Goal: Information Seeking & Learning: Check status

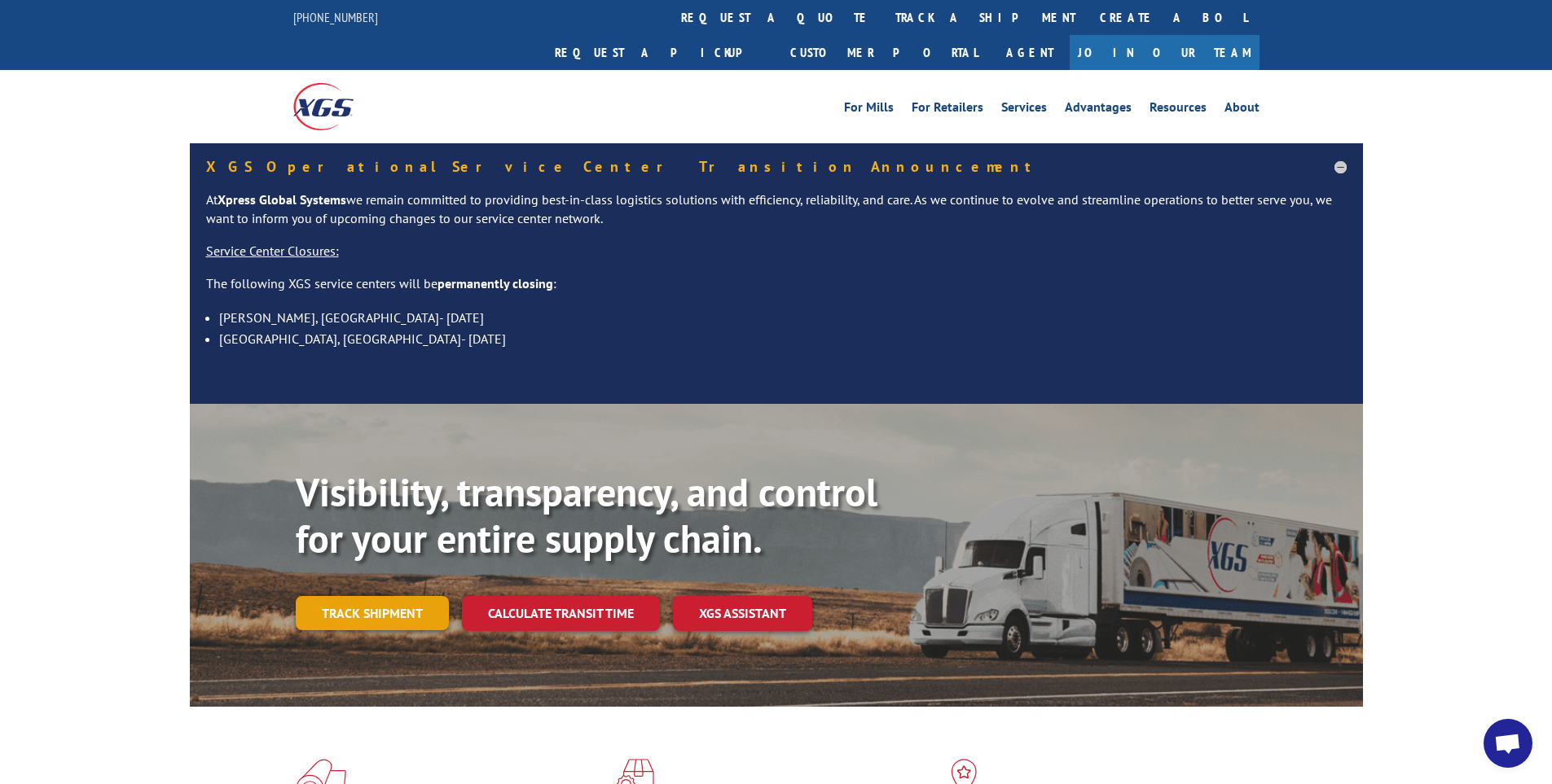
click at [377, 597] on link "Track shipment" at bounding box center [372, 613] width 154 height 34
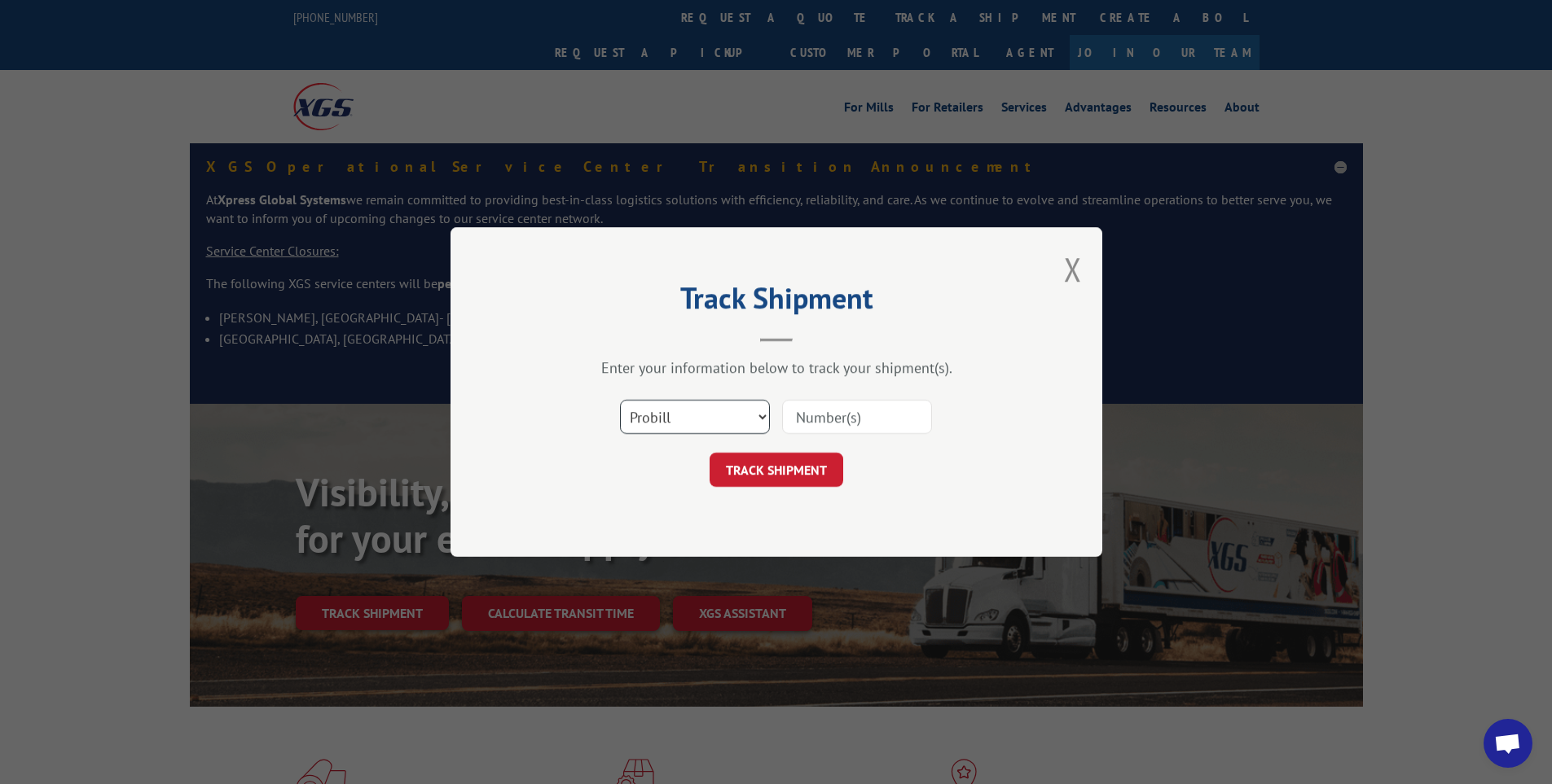
click at [664, 421] on select "Select category... Probill BOL PO" at bounding box center [695, 417] width 150 height 34
select select "po"
click at [620, 400] on select "Select category... Probill BOL PO" at bounding box center [695, 417] width 150 height 34
click at [841, 415] on input at bounding box center [857, 417] width 150 height 34
paste input "1453784"
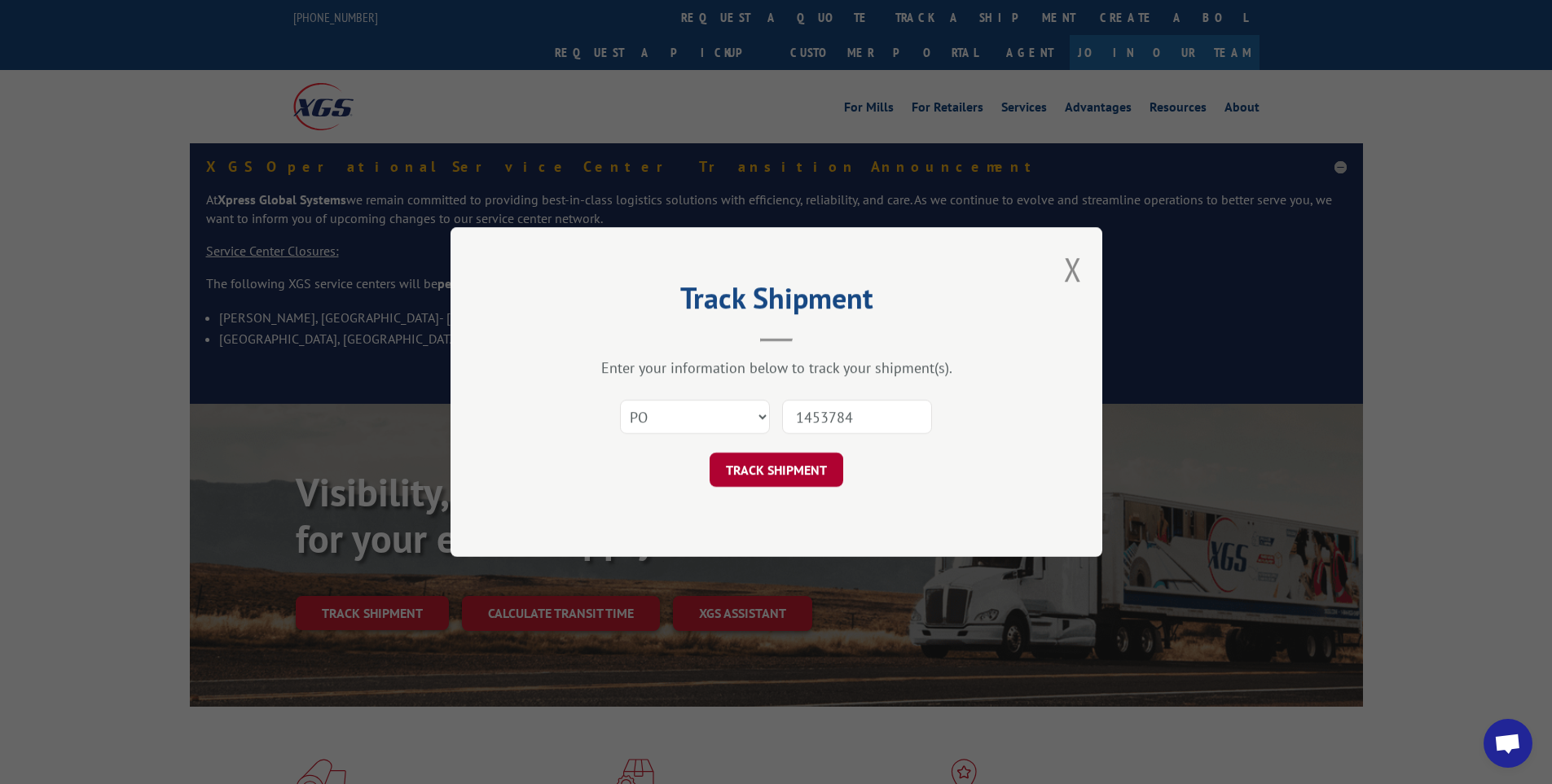
type input "1453784"
click at [784, 485] on button "TRACK SHIPMENT" at bounding box center [776, 469] width 133 height 34
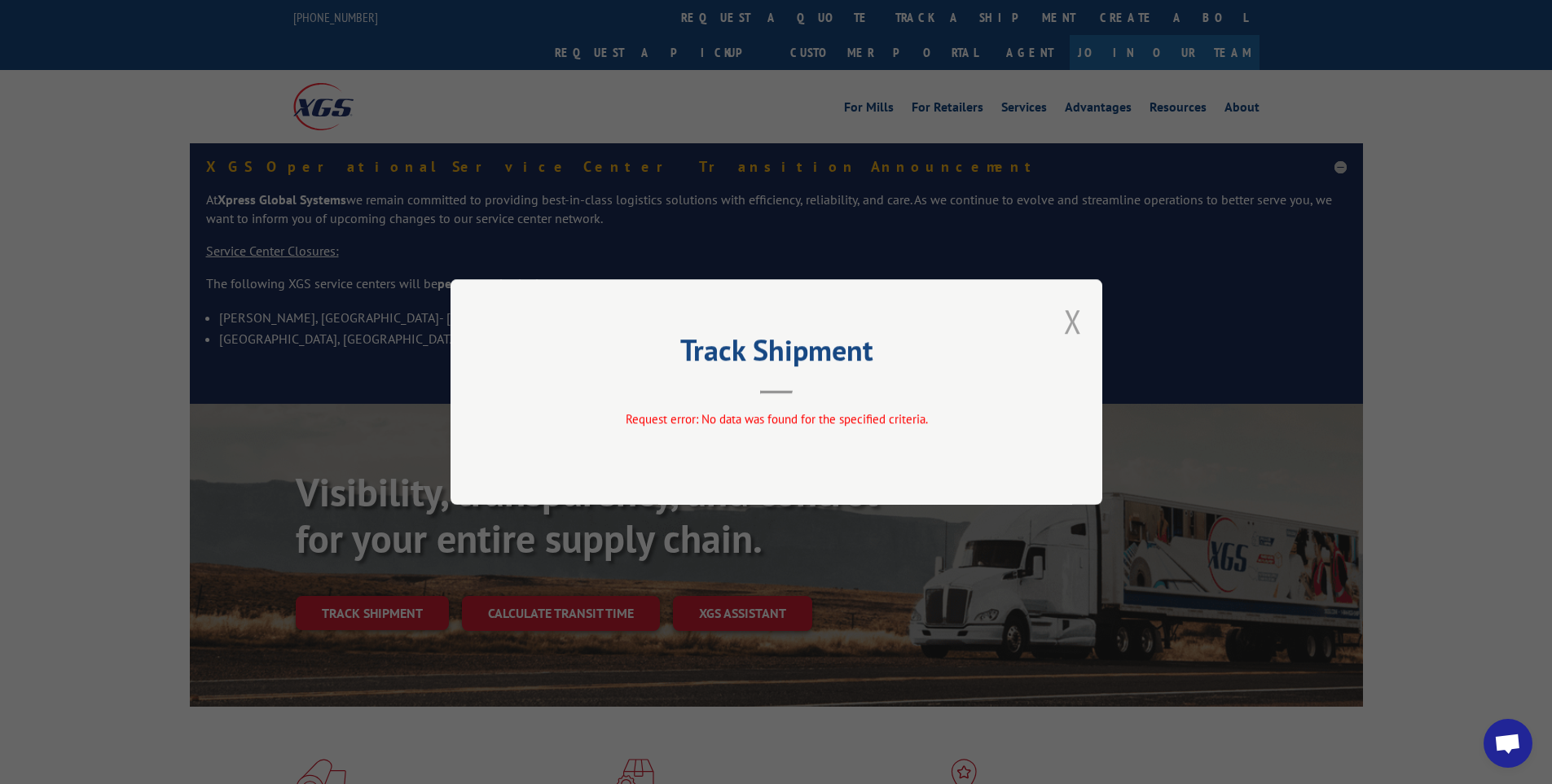
click at [1070, 326] on button "Close modal" at bounding box center [1073, 321] width 17 height 43
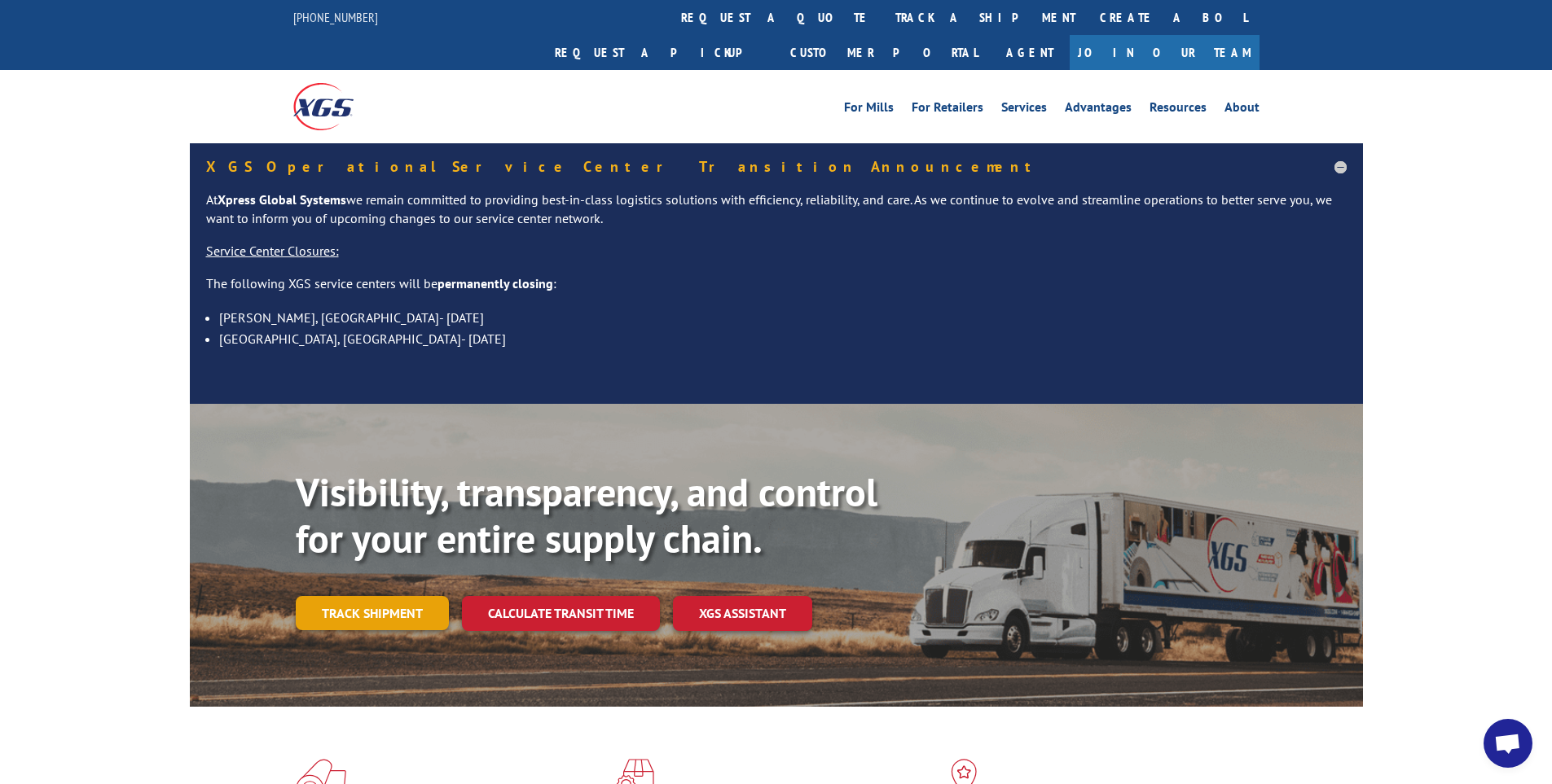
click at [359, 597] on link "Track shipment" at bounding box center [372, 613] width 154 height 34
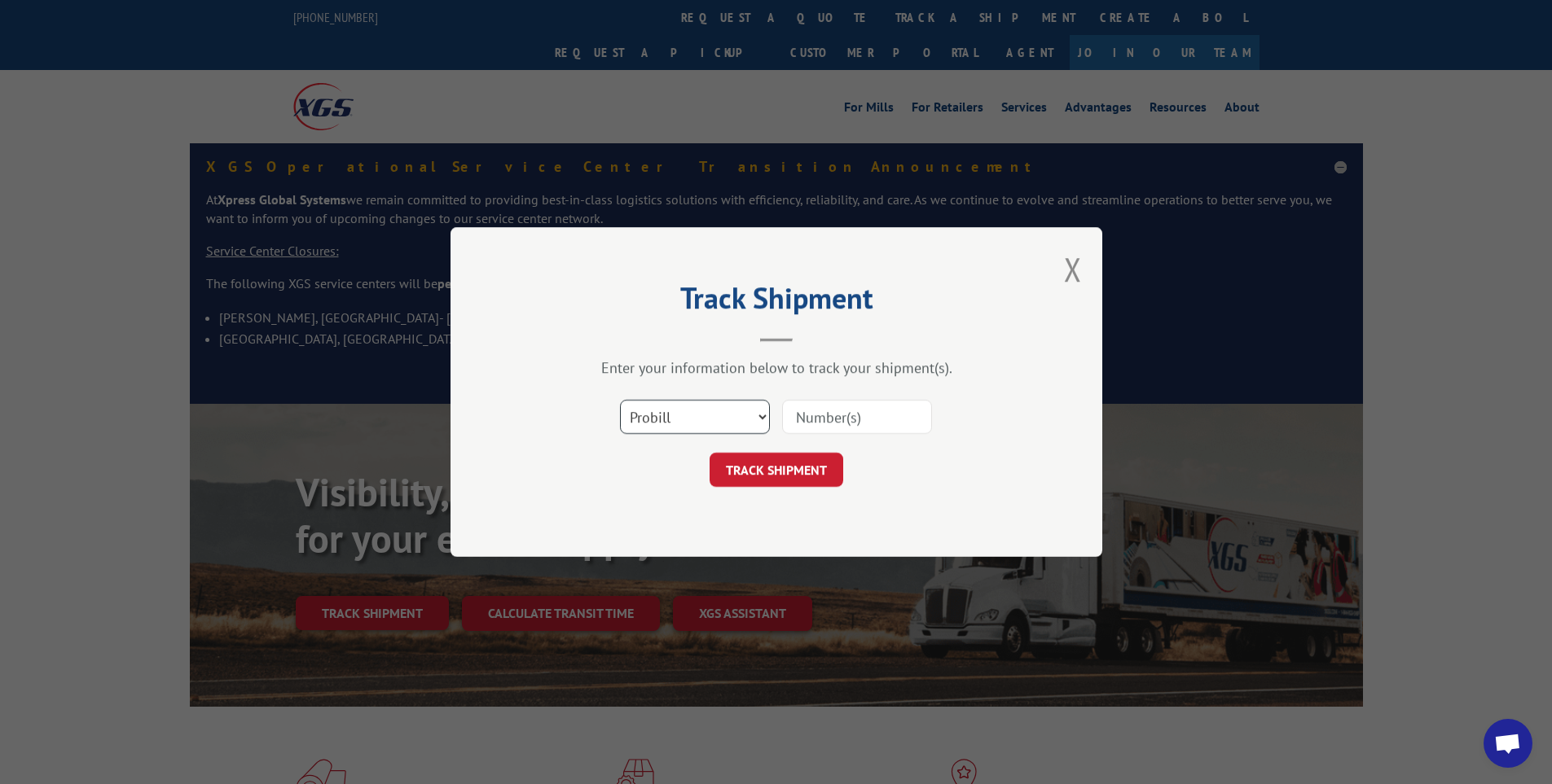
click at [713, 416] on select "Select category... Probill BOL PO" at bounding box center [695, 417] width 150 height 34
select select "po"
click at [620, 400] on select "Select category... Probill BOL PO" at bounding box center [695, 417] width 150 height 34
click at [798, 430] on input at bounding box center [857, 417] width 150 height 34
paste input "14537848"
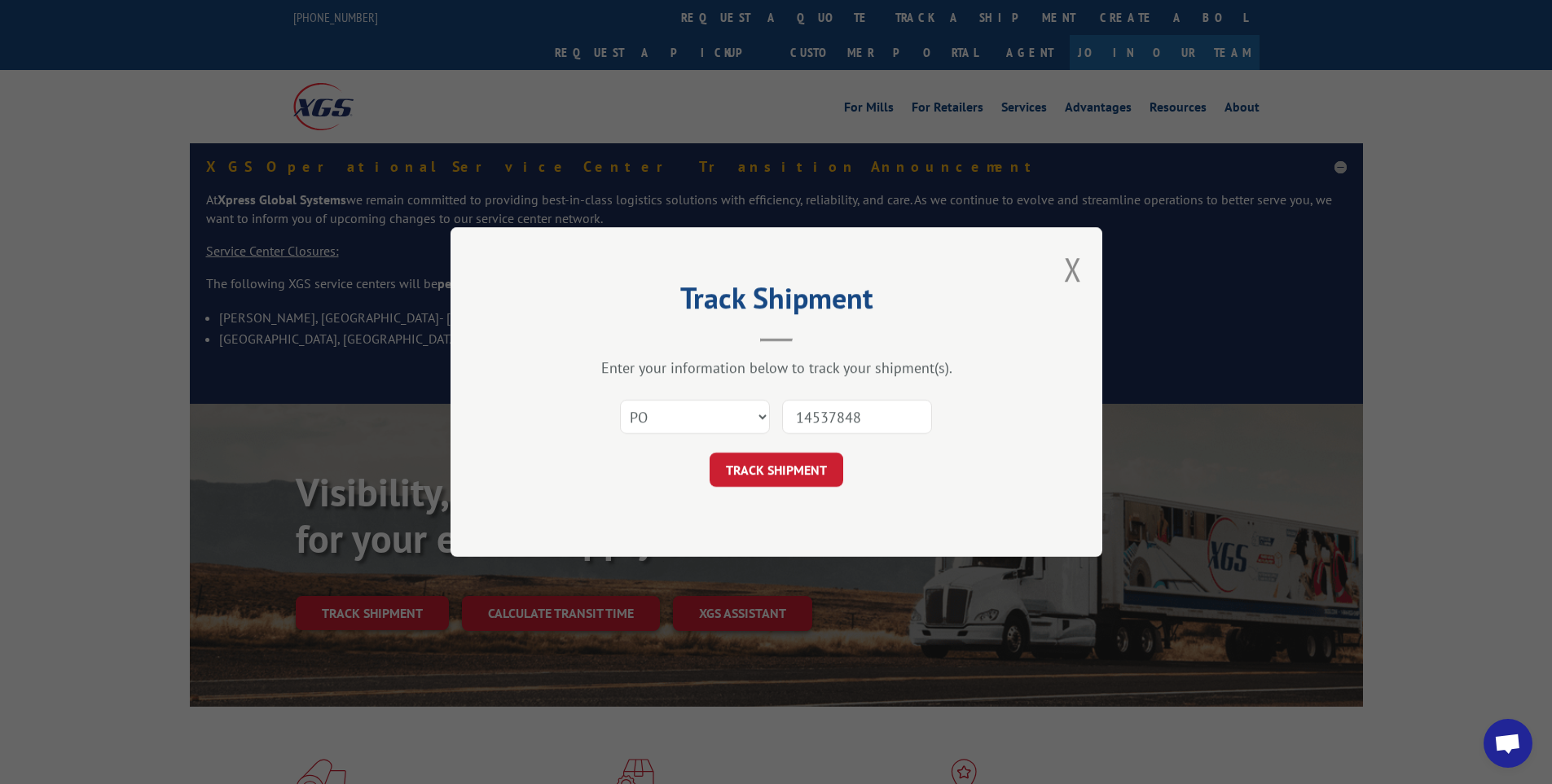
type input "14537848"
click at [779, 496] on div "Track Shipment Enter your information below to track your shipment(s). Select c…" at bounding box center [776, 392] width 652 height 329
click at [781, 475] on button "TRACK SHIPMENT" at bounding box center [776, 469] width 133 height 34
